Goal: Information Seeking & Learning: Learn about a topic

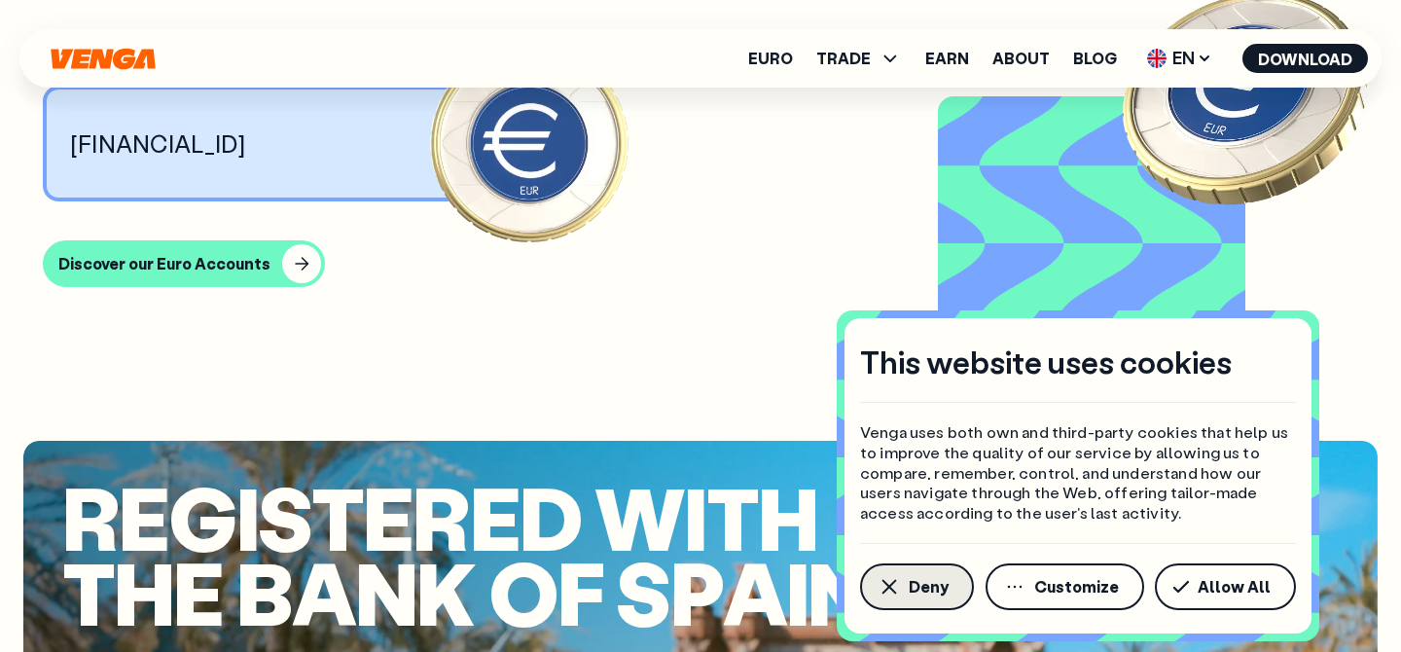
scroll to position [1537, 0]
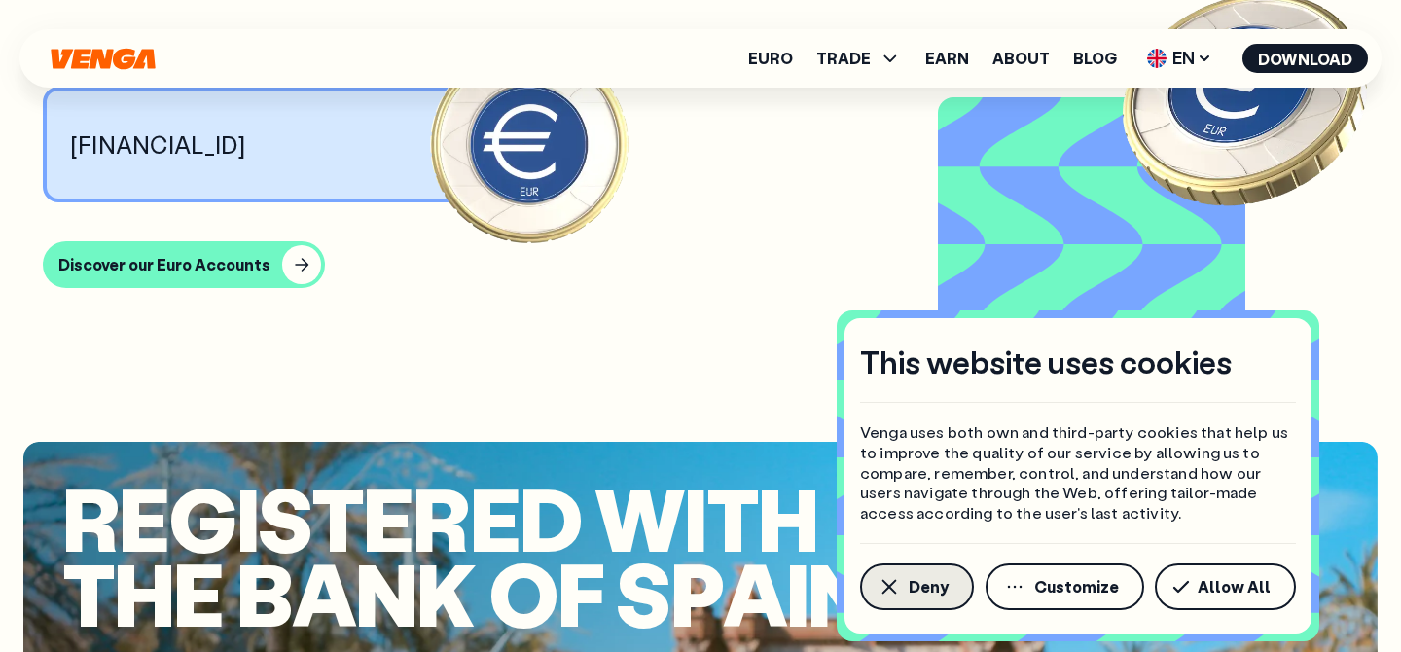
click at [895, 575] on icon "button" at bounding box center [888, 586] width 23 height 23
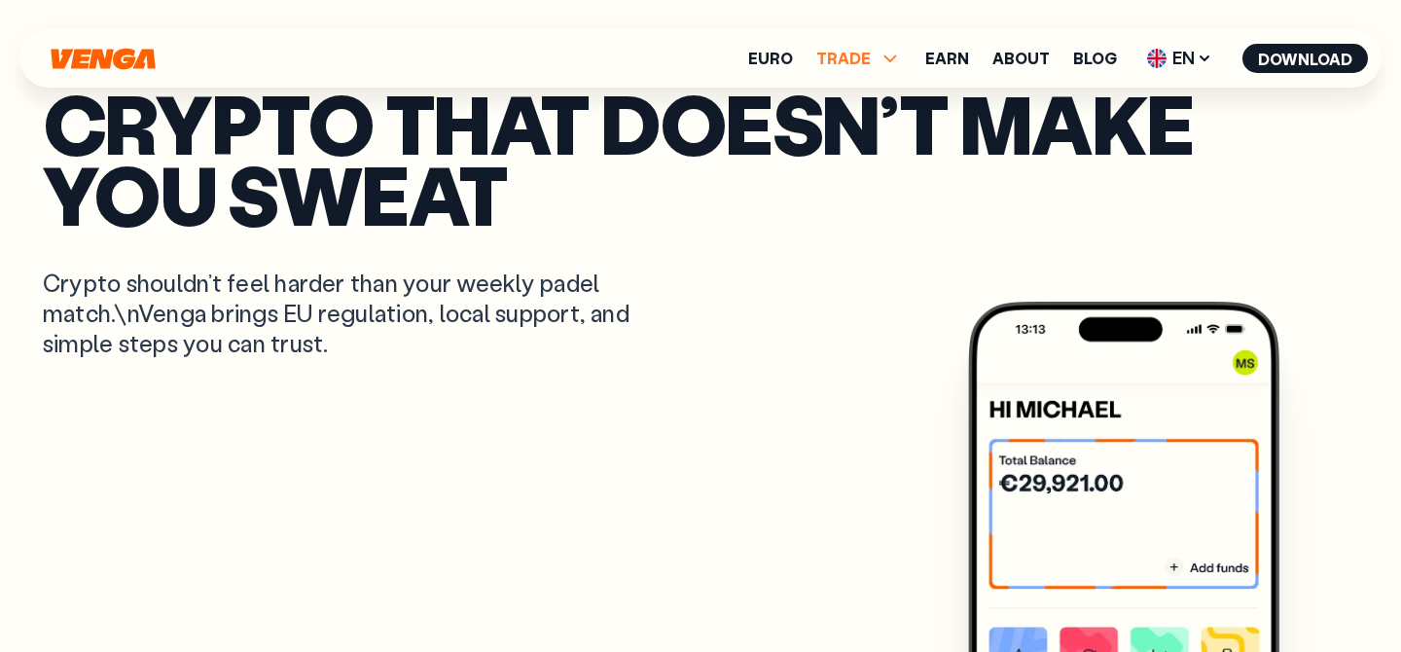
scroll to position [0, 0]
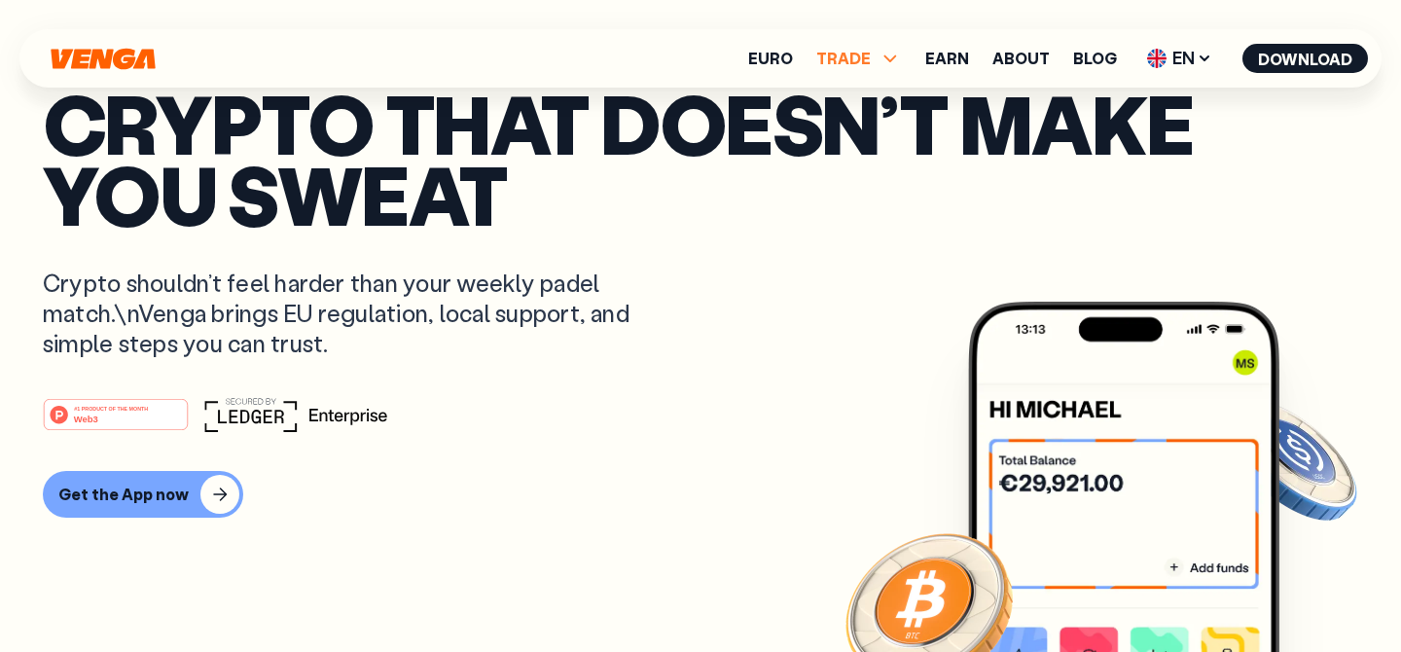
click at [881, 58] on span "TRADE" at bounding box center [859, 58] width 86 height 23
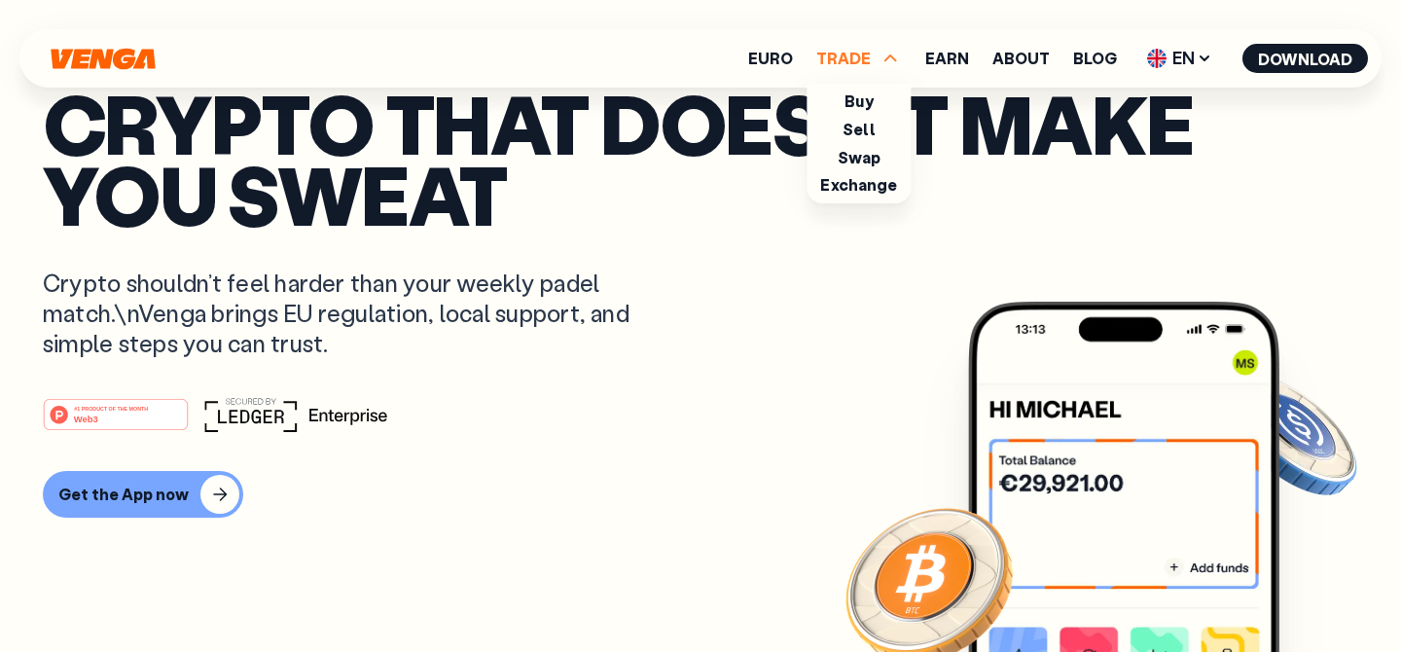
scroll to position [177, 0]
click at [845, 314] on article "Crypto that doesn’t make you sweat Crypto shouldn’t feel harder than your weekl…" at bounding box center [700, 365] width 1315 height 554
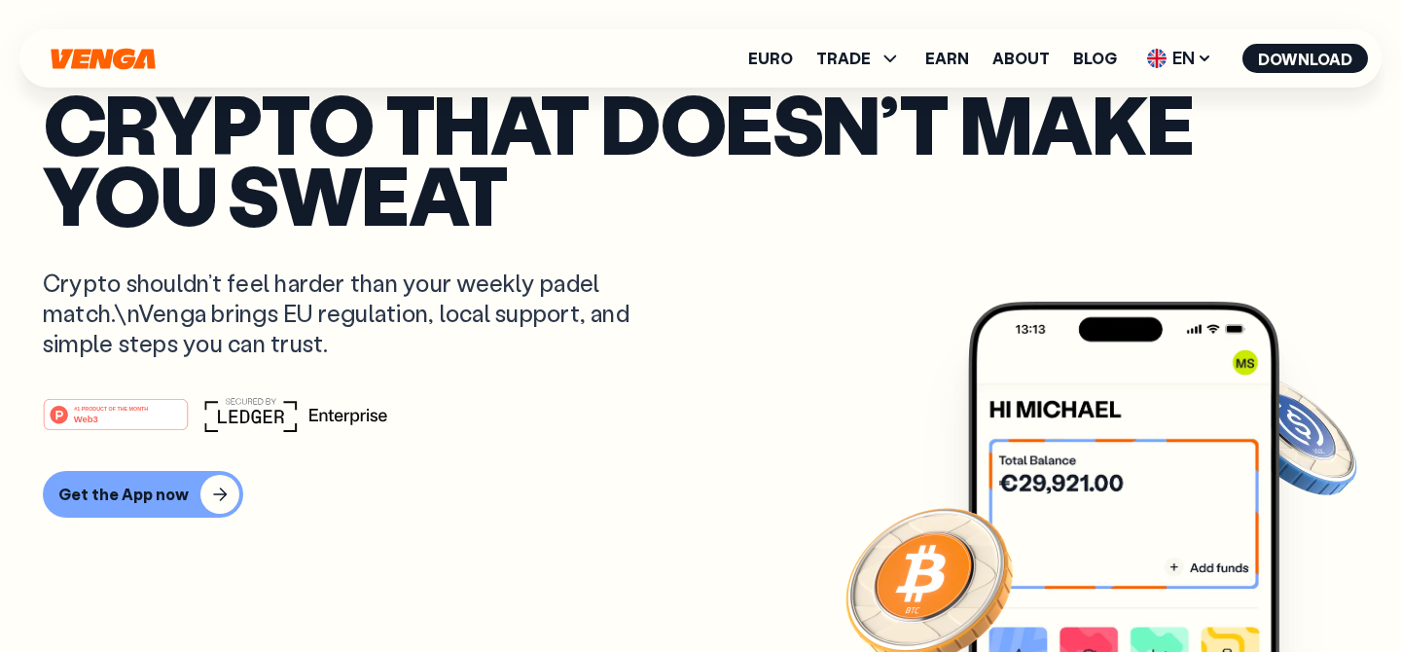
scroll to position [0, 0]
click at [871, 55] on span "TRADE" at bounding box center [843, 59] width 54 height 16
click at [729, 422] on div "#1 PRODUCT OF THE MONTH Web3" at bounding box center [700, 414] width 1315 height 35
click at [1036, 56] on link "About" at bounding box center [1020, 59] width 57 height 16
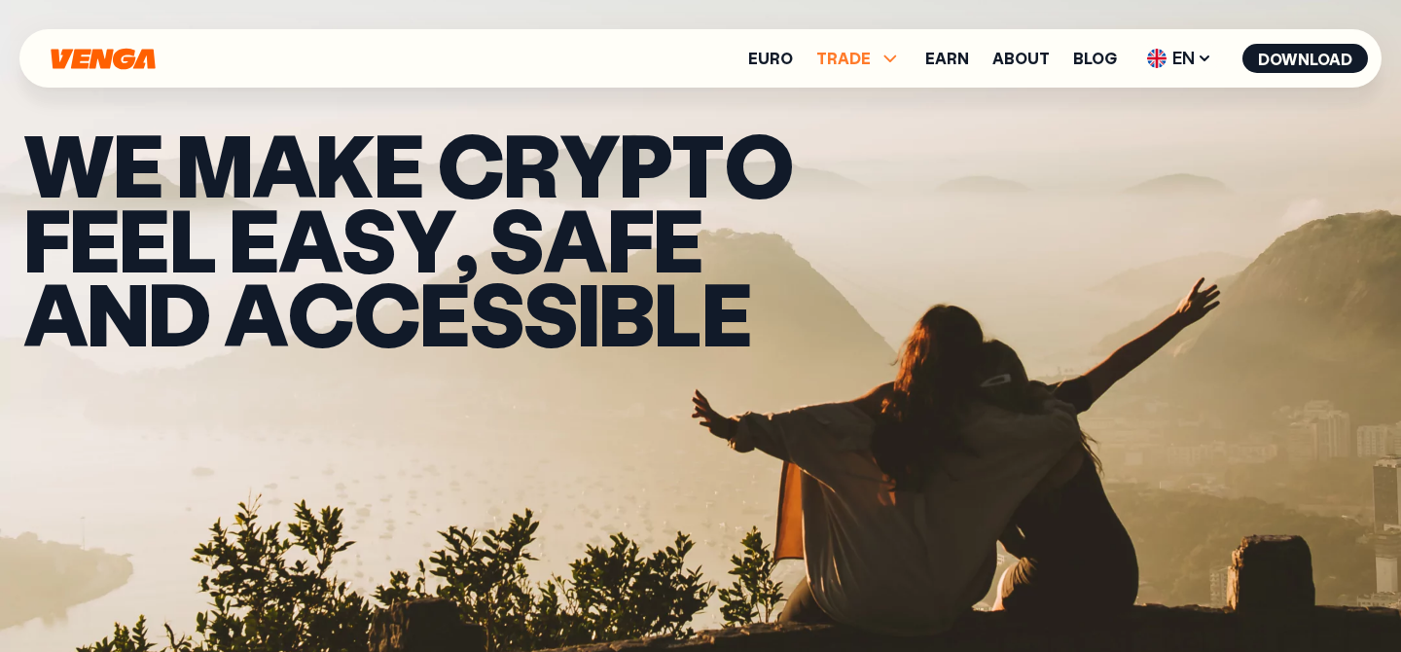
click at [884, 56] on icon at bounding box center [889, 58] width 23 height 23
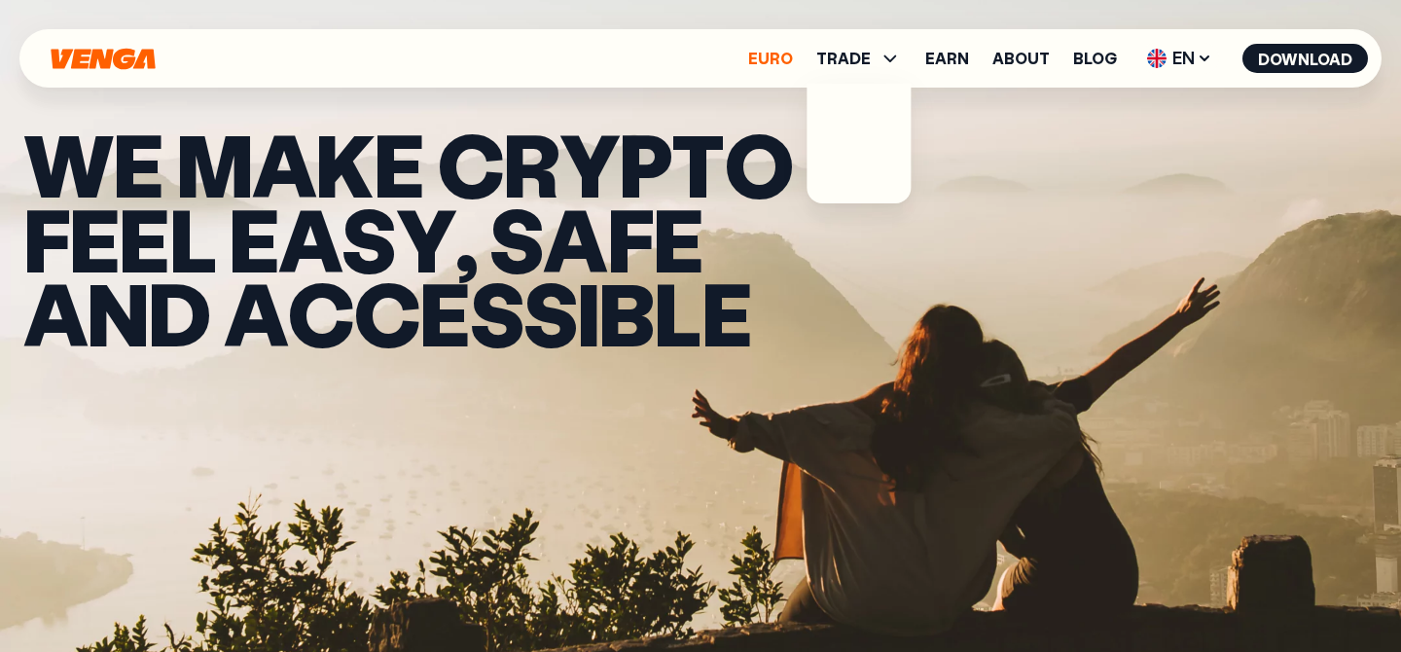
click at [792, 58] on link "Euro" at bounding box center [770, 59] width 45 height 16
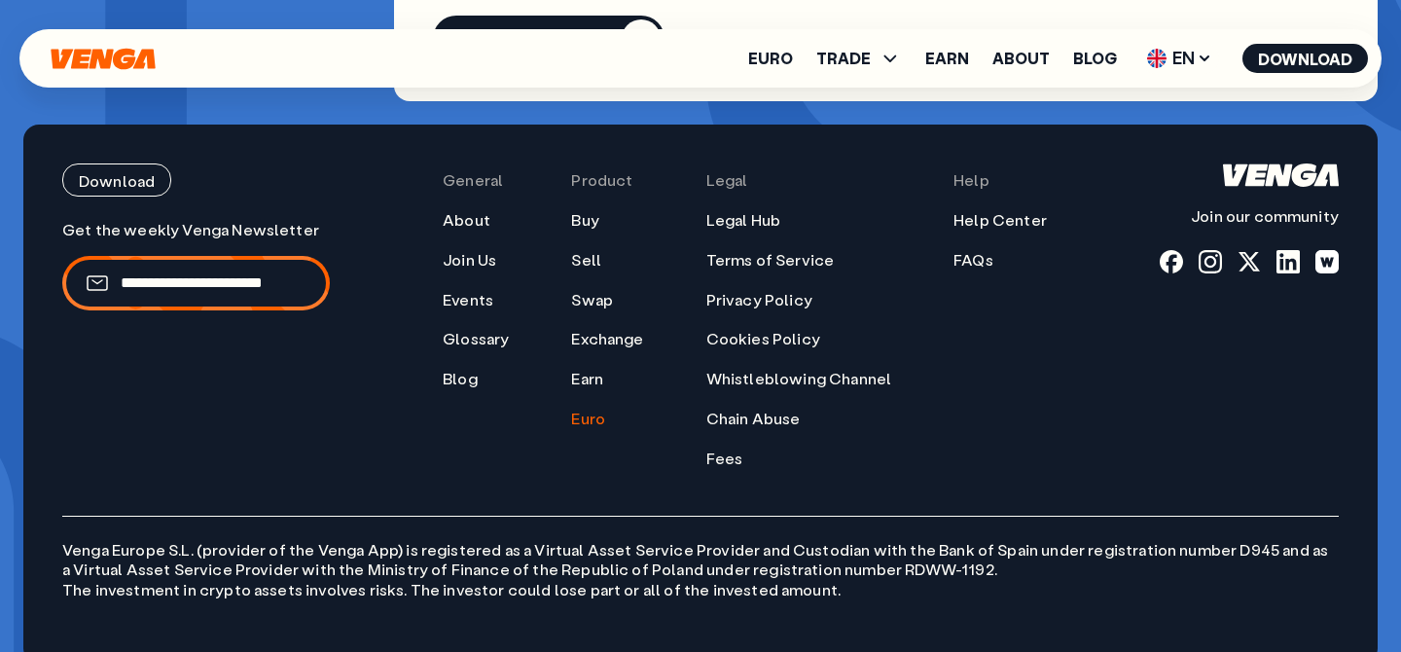
scroll to position [7402, 0]
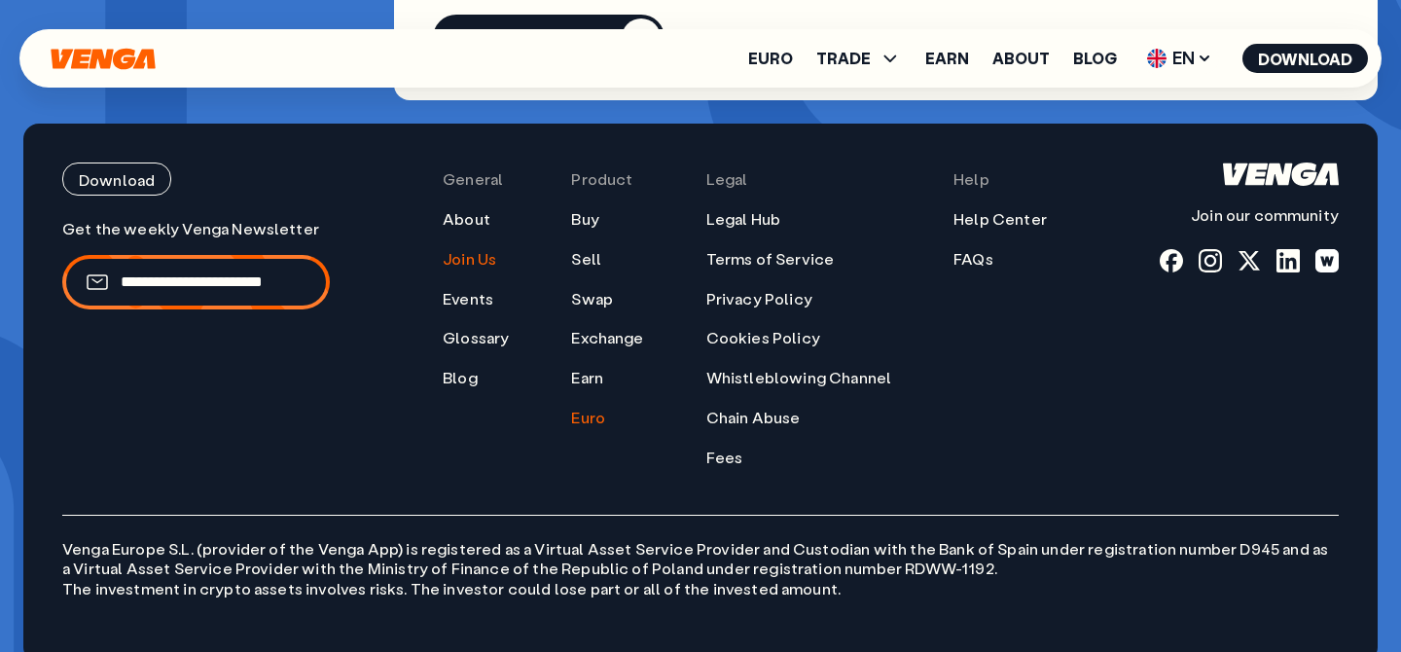
click at [475, 249] on link "Join Us" at bounding box center [469, 259] width 53 height 20
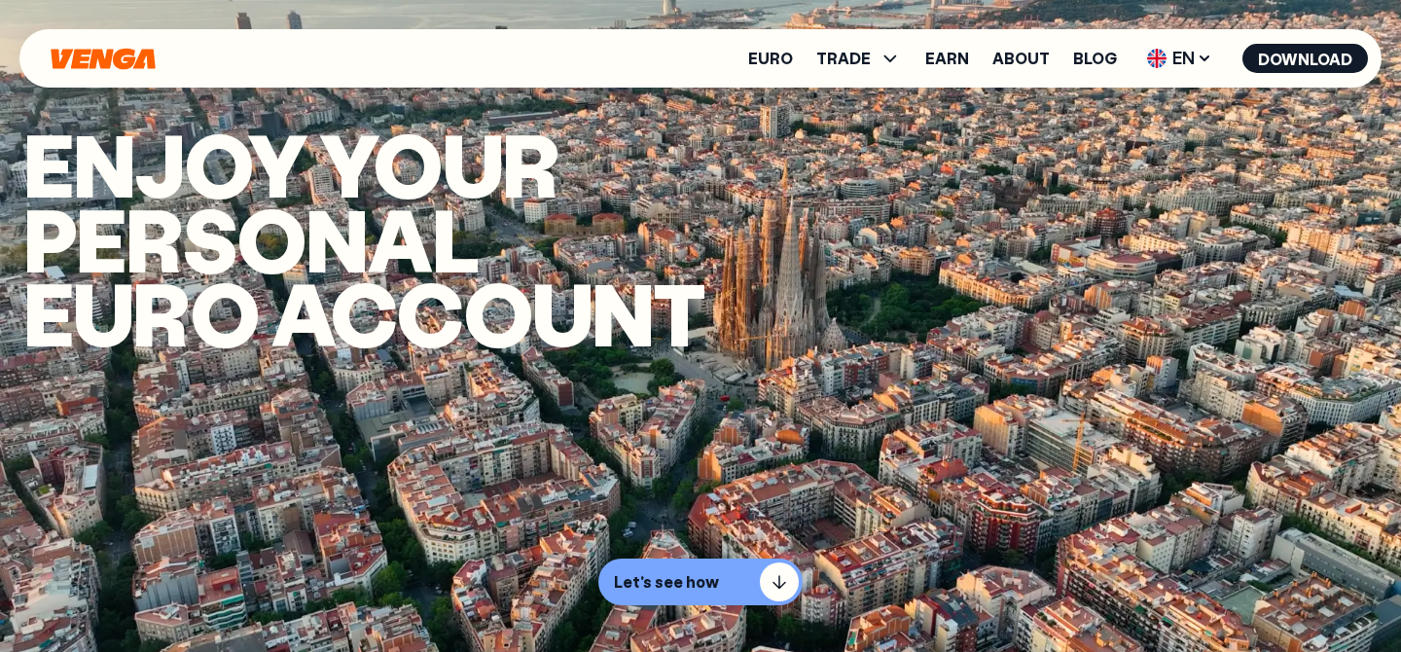
scroll to position [0, 0]
